Goal: Information Seeking & Learning: Learn about a topic

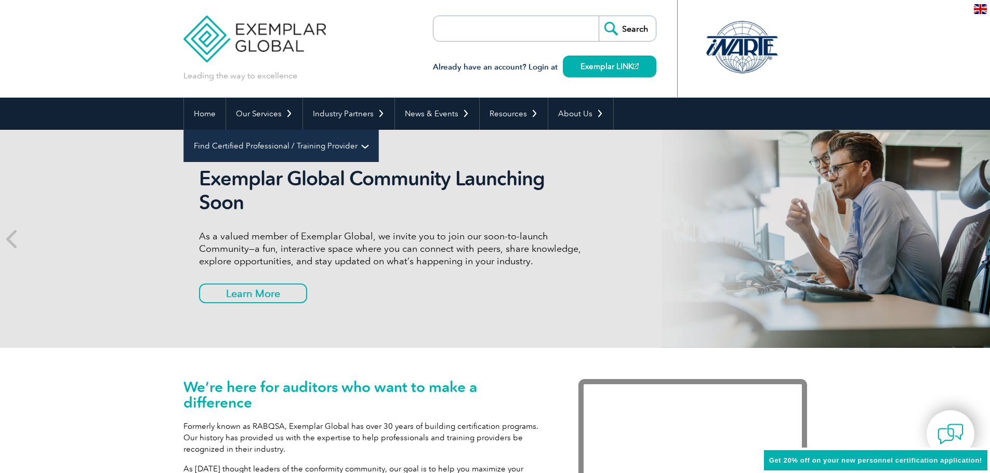
click at [378, 130] on link "Find Certified Professional / Training Provider" at bounding box center [281, 146] width 194 height 32
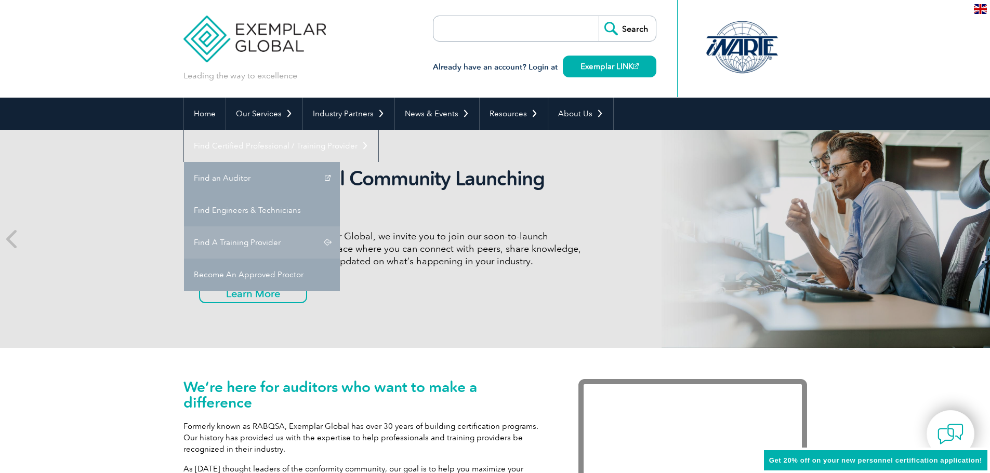
click at [340, 227] on link "Find A Training Provider" at bounding box center [262, 243] width 156 height 32
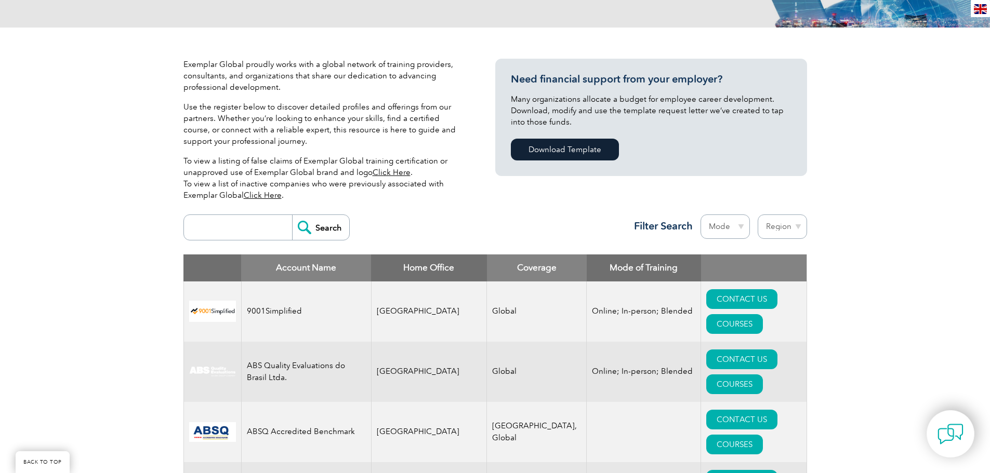
scroll to position [208, 0]
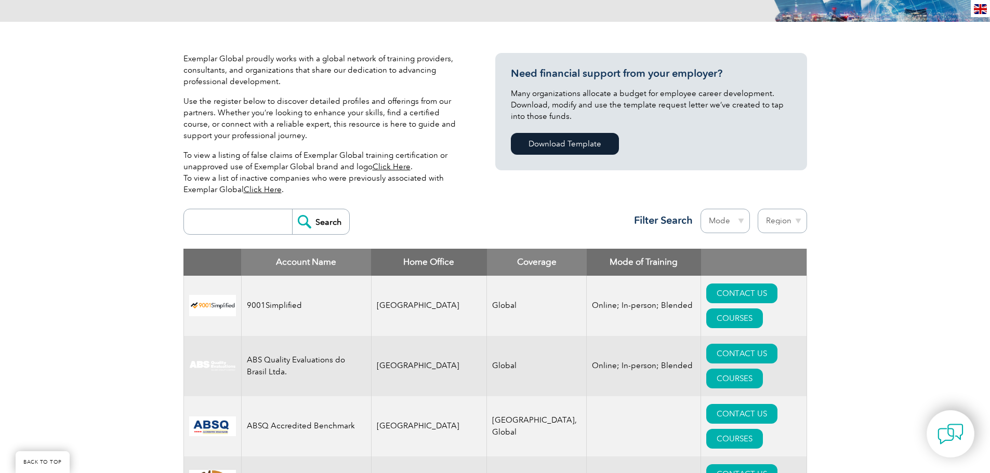
click at [217, 212] on input "search" at bounding box center [240, 221] width 103 height 25
type input "global standards"
click at [292, 209] on input "Search" at bounding box center [320, 221] width 57 height 25
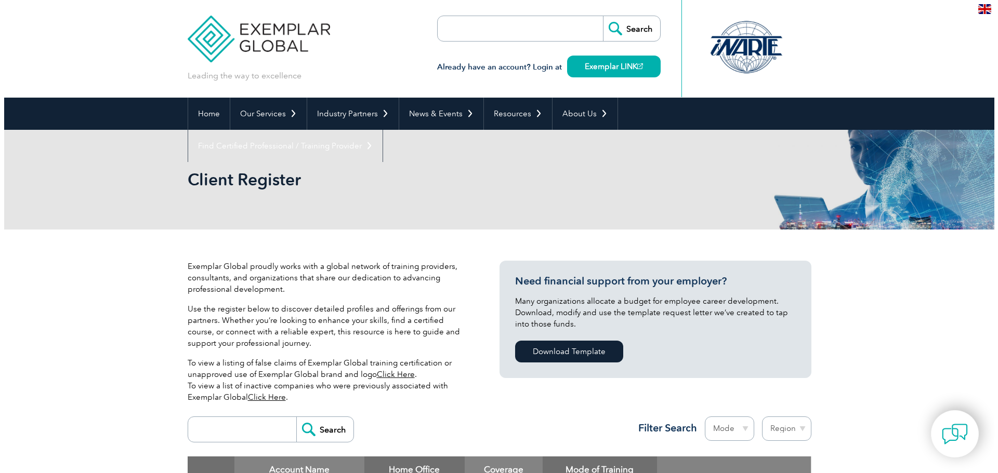
scroll to position [208, 0]
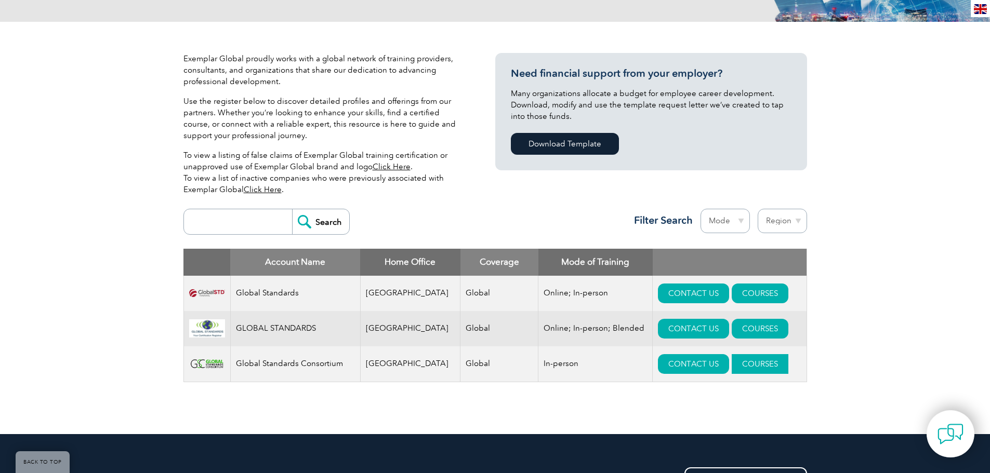
click at [736, 365] on link "COURSES" at bounding box center [760, 364] width 57 height 20
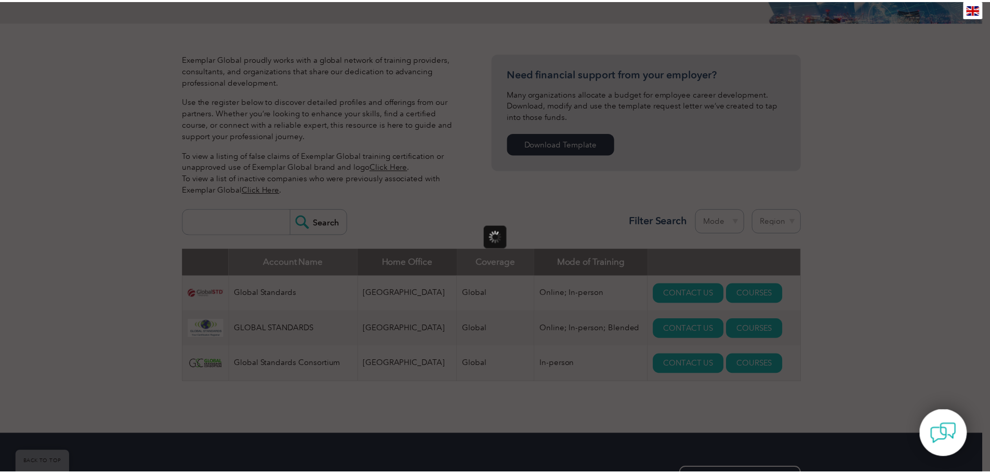
scroll to position [0, 0]
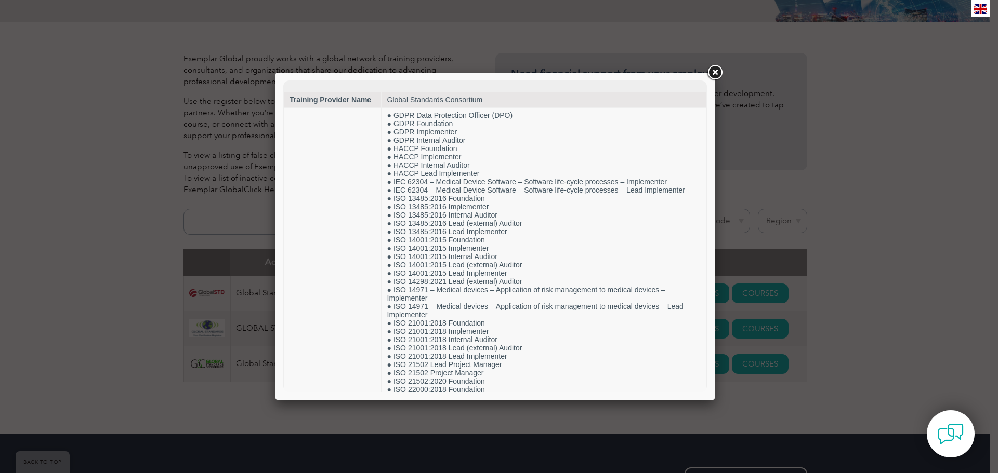
click at [88, 196] on div at bounding box center [499, 236] width 998 height 473
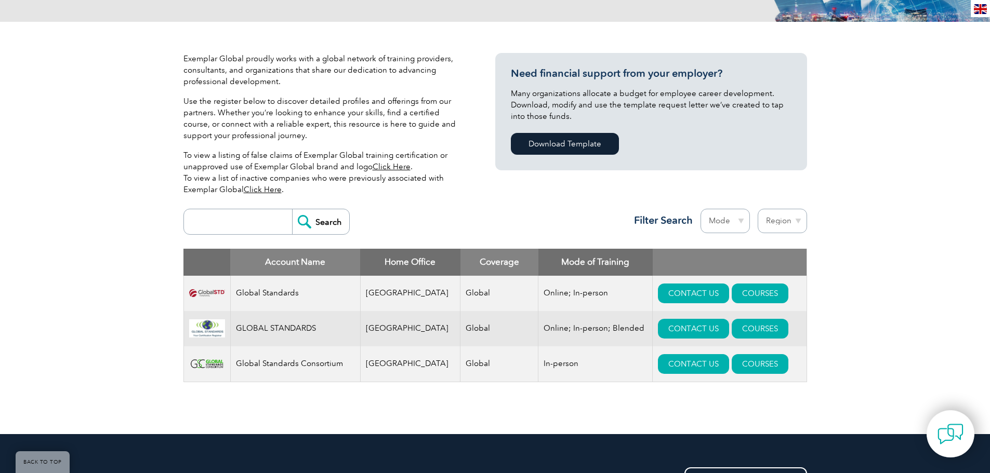
click at [256, 209] on input "search" at bounding box center [240, 221] width 103 height 25
type input "global standards conosrtium"
click at [292, 209] on input "Search" at bounding box center [320, 221] width 57 height 25
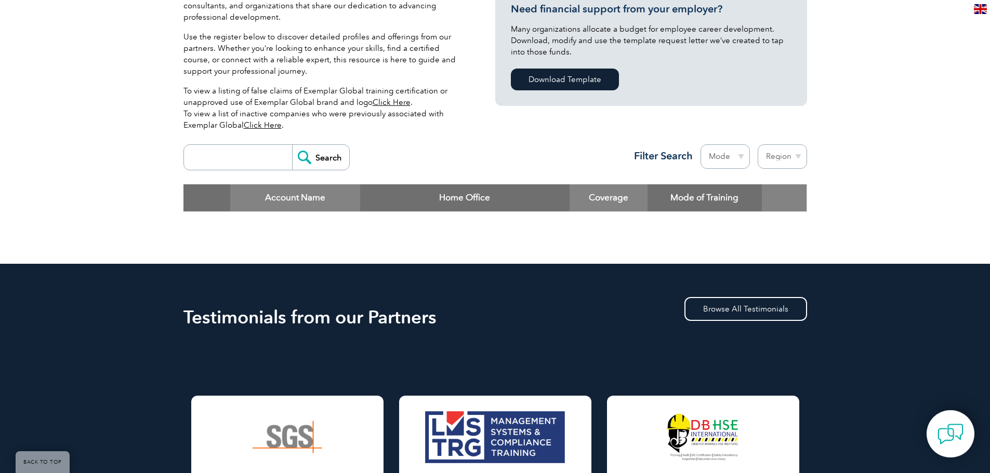
scroll to position [260, 0]
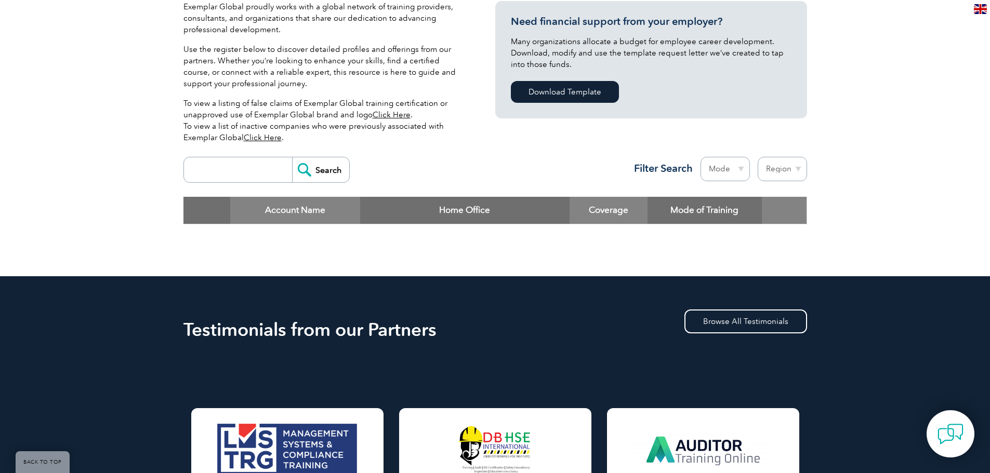
click at [228, 174] on input "search" at bounding box center [240, 169] width 103 height 25
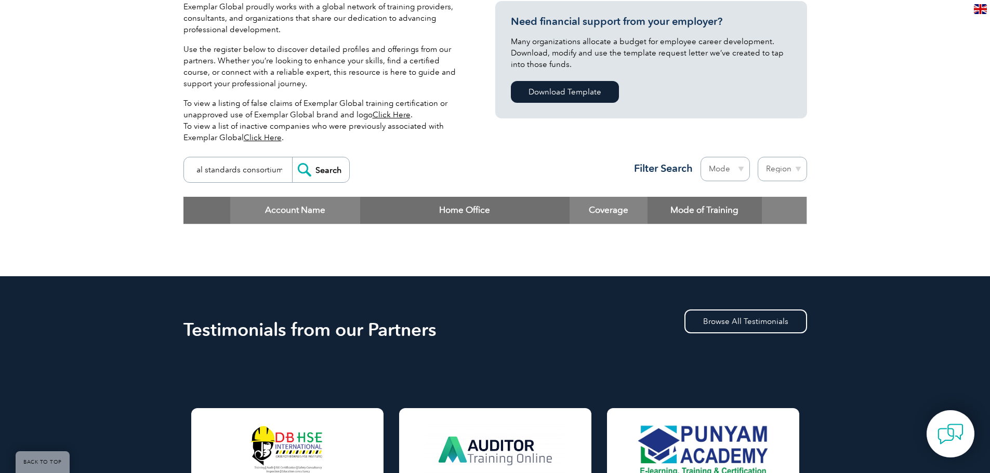
scroll to position [0, 24]
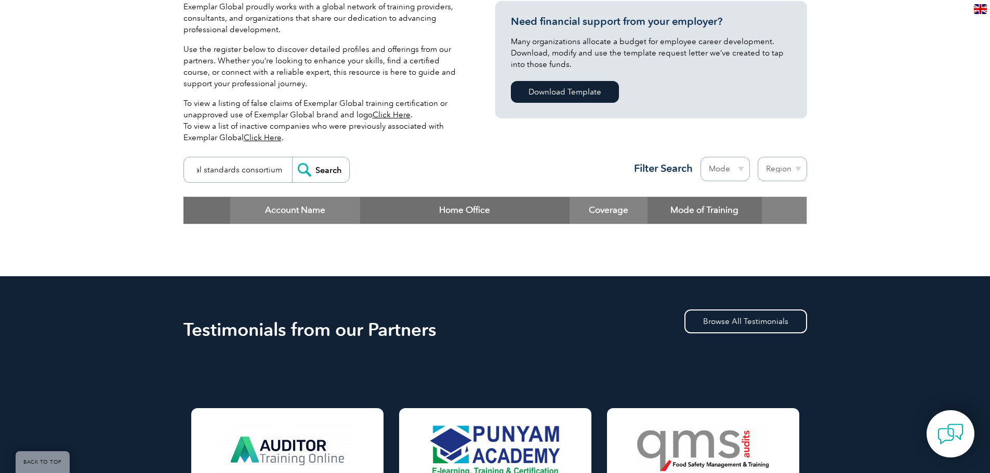
type input "global standards consortium"
click at [330, 172] on input "Search" at bounding box center [320, 169] width 57 height 25
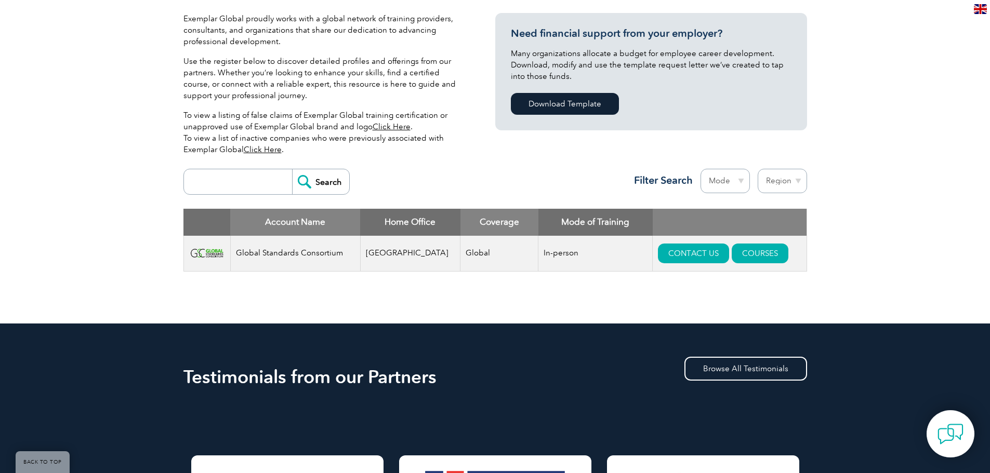
scroll to position [260, 0]
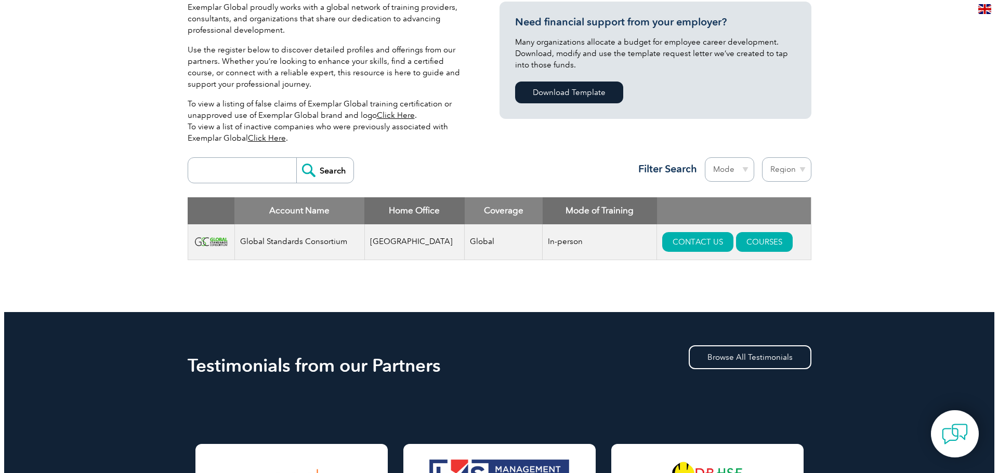
scroll to position [260, 0]
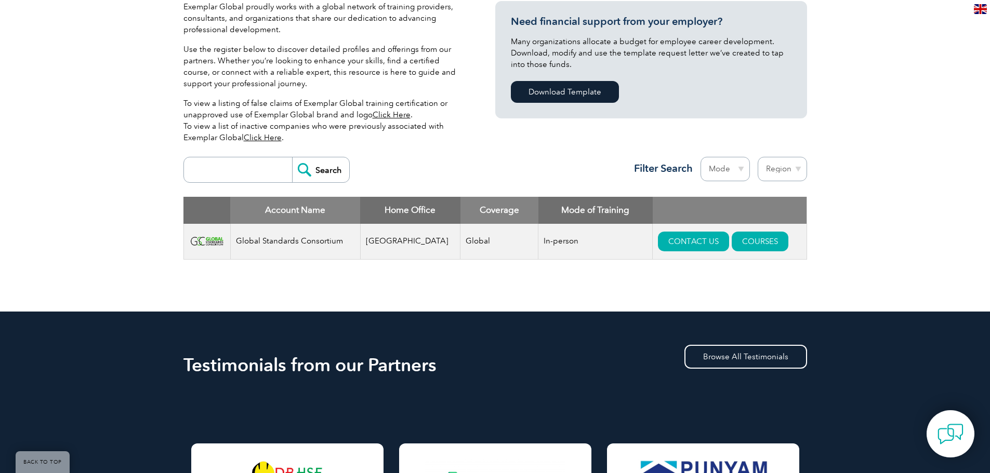
click at [43, 183] on div "Exemplar Global proudly works with a global network of training providers, cons…" at bounding box center [495, 141] width 990 height 342
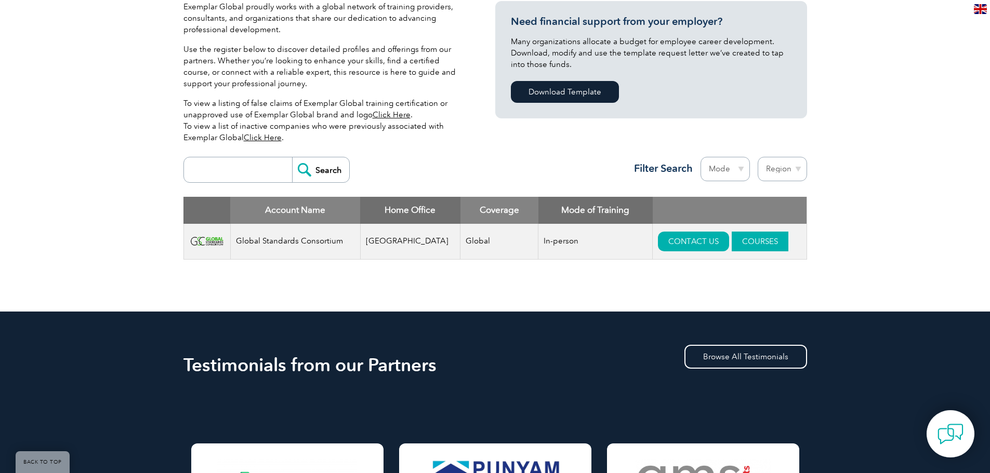
click at [749, 242] on link "COURSES" at bounding box center [760, 242] width 57 height 20
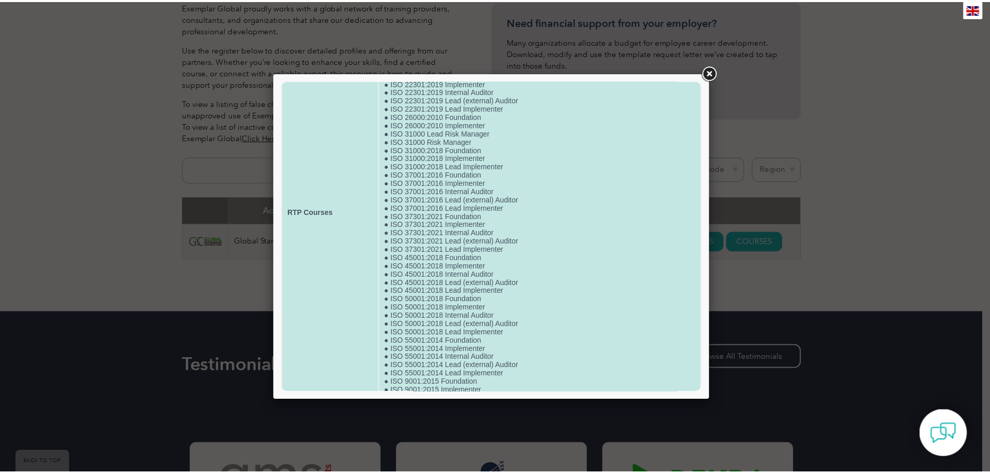
scroll to position [298, 0]
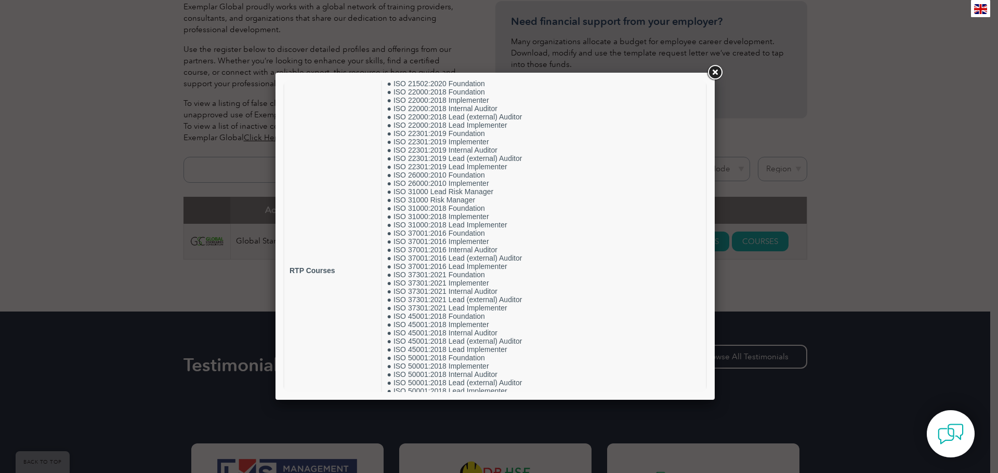
click at [77, 94] on div at bounding box center [499, 236] width 998 height 473
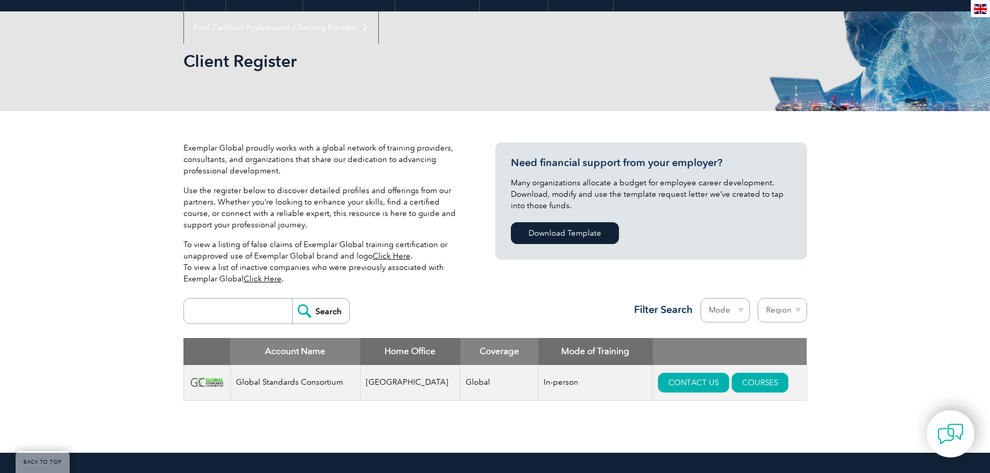
scroll to position [0, 0]
